Goal: Transaction & Acquisition: Purchase product/service

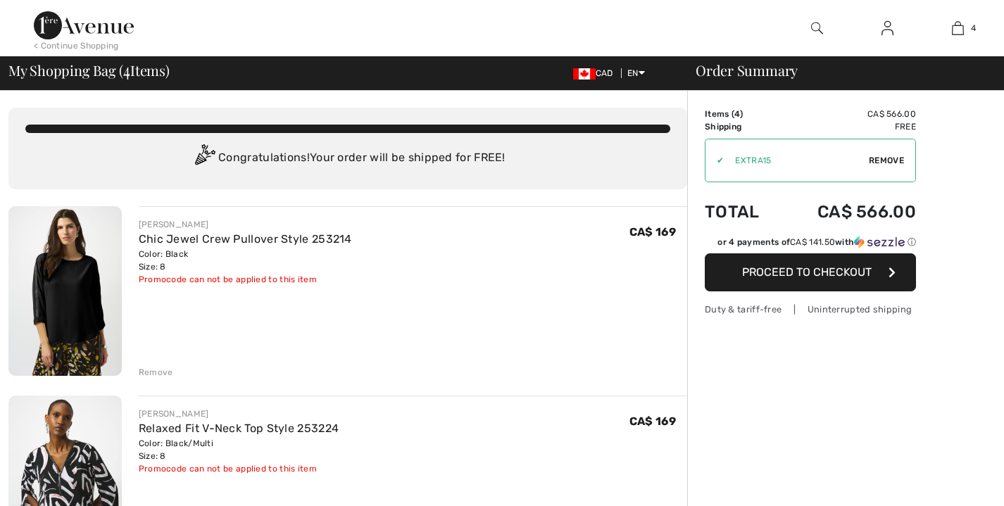
click at [856, 288] on button "Proceed to Checkout" at bounding box center [810, 272] width 211 height 38
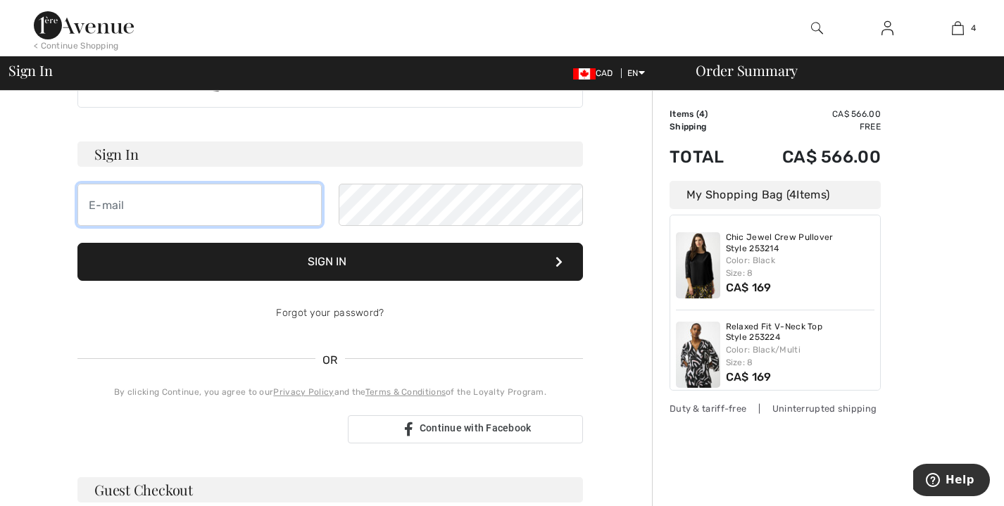
click at [245, 208] on input "email" at bounding box center [199, 205] width 244 height 42
drag, startPoint x: 192, startPoint y: 210, endPoint x: 53, endPoint y: 208, distance: 139.4
click at [53, 208] on div "Your order is ready. Complete your checkout! Sign In amanda Sign In Forgot your…" at bounding box center [329, 437] width 643 height 806
type input "m_rep@live.com"
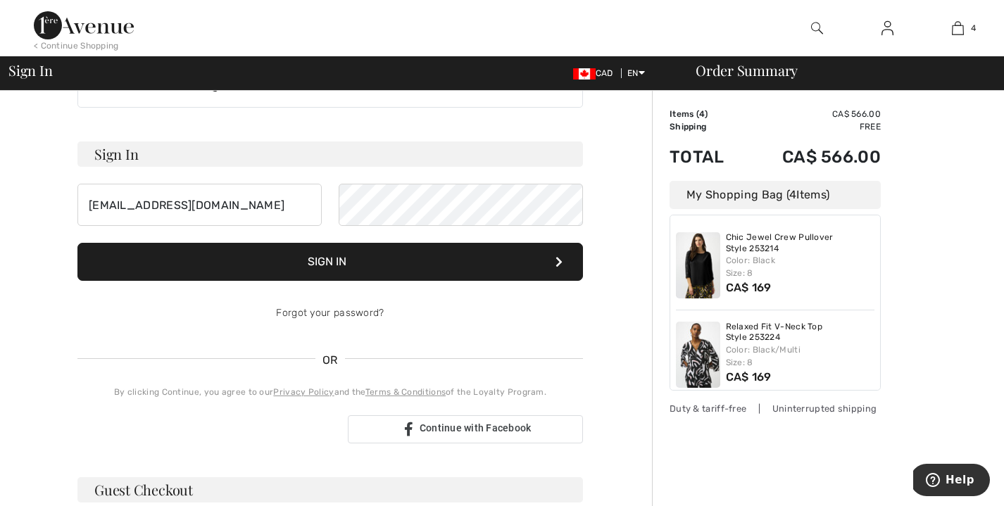
click at [281, 273] on button "Sign In" at bounding box center [329, 262] width 505 height 38
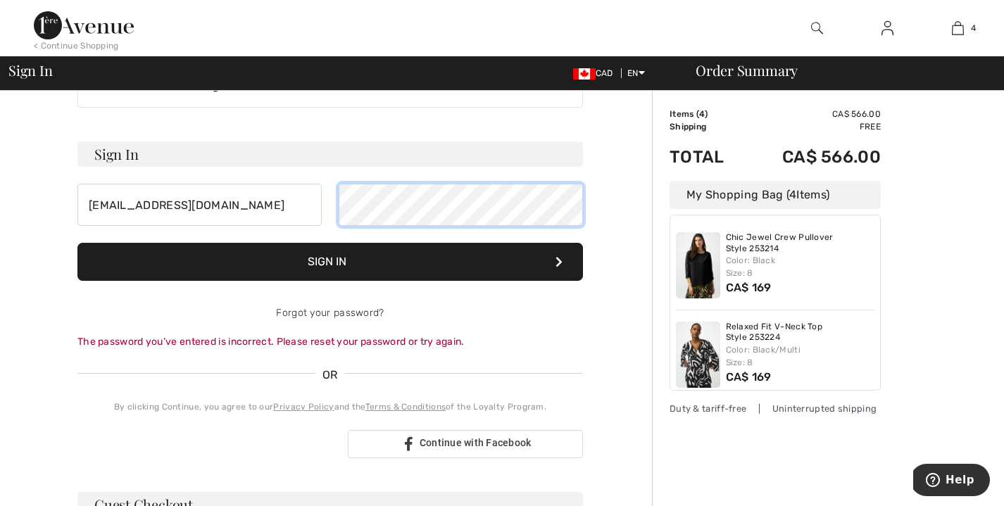
click at [329, 200] on div "m_rep@live.com" at bounding box center [329, 205] width 505 height 42
click at [77, 243] on button "Sign In" at bounding box center [329, 262] width 505 height 38
click at [607, 334] on div "Your order is ready. Complete your checkout! Sign In m_rep@live.com Sign In For…" at bounding box center [329, 444] width 643 height 821
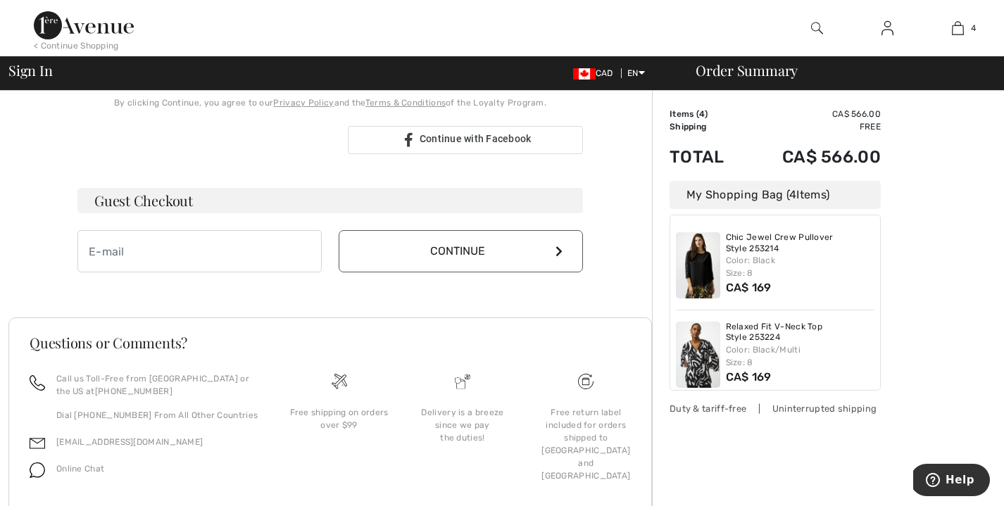
scroll to position [394, 0]
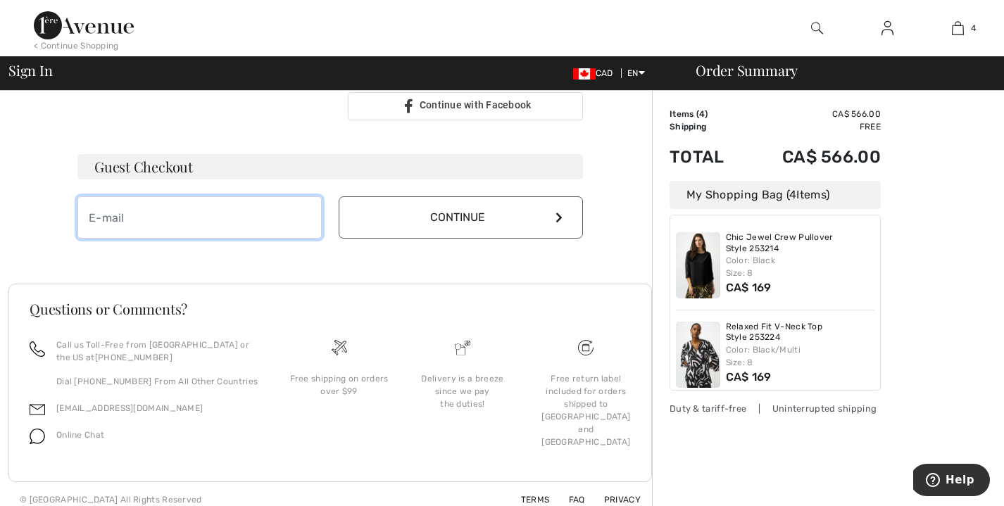
click at [276, 222] on input "email" at bounding box center [199, 217] width 244 height 42
